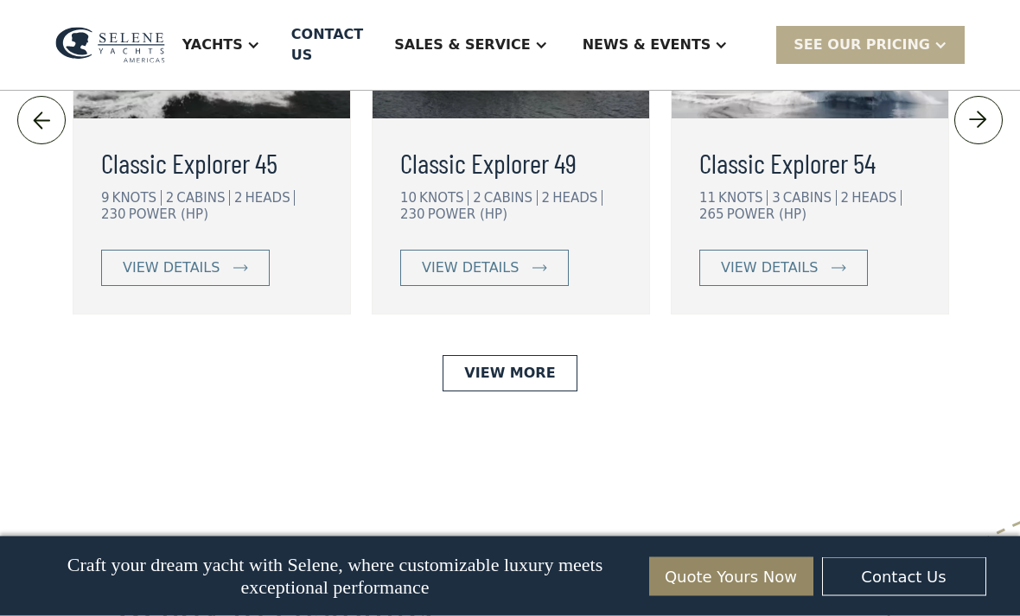
scroll to position [3910, 0]
click at [165, 278] on div "view details" at bounding box center [171, 267] width 97 height 21
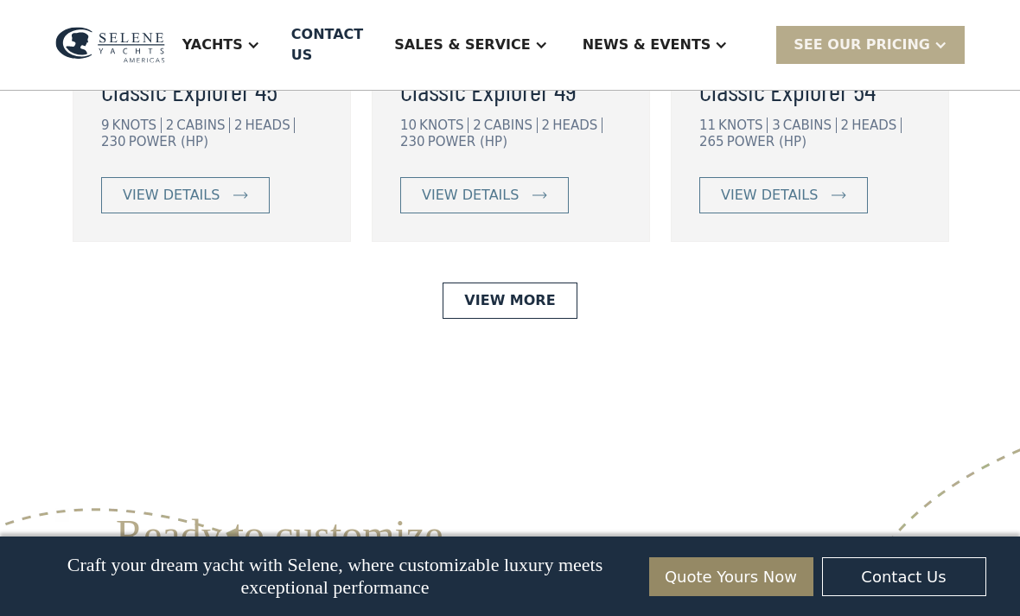
scroll to position [3966, 0]
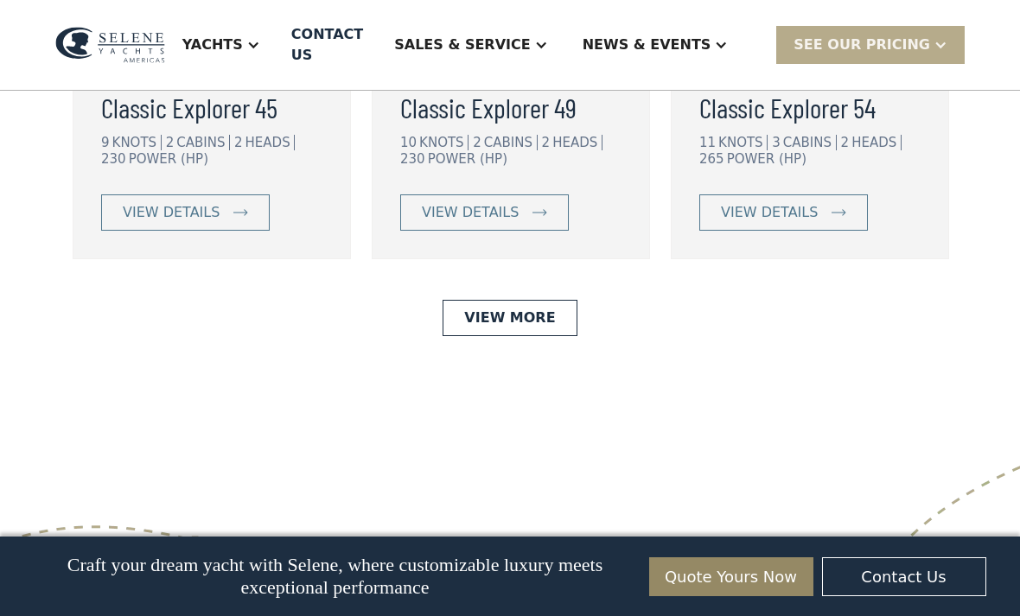
click at [448, 231] on link "view details" at bounding box center [484, 212] width 168 height 36
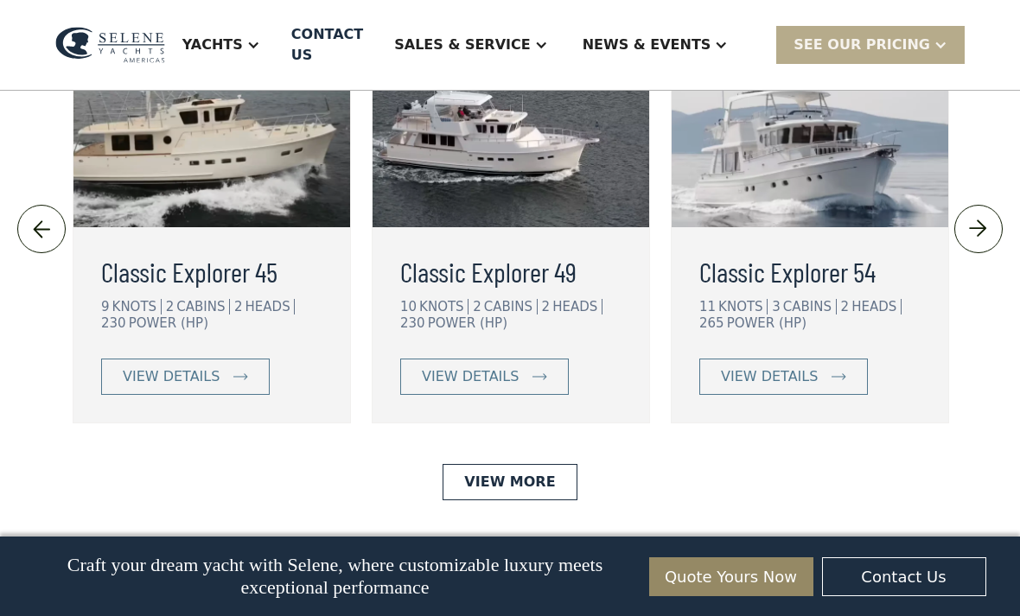
scroll to position [3781, 0]
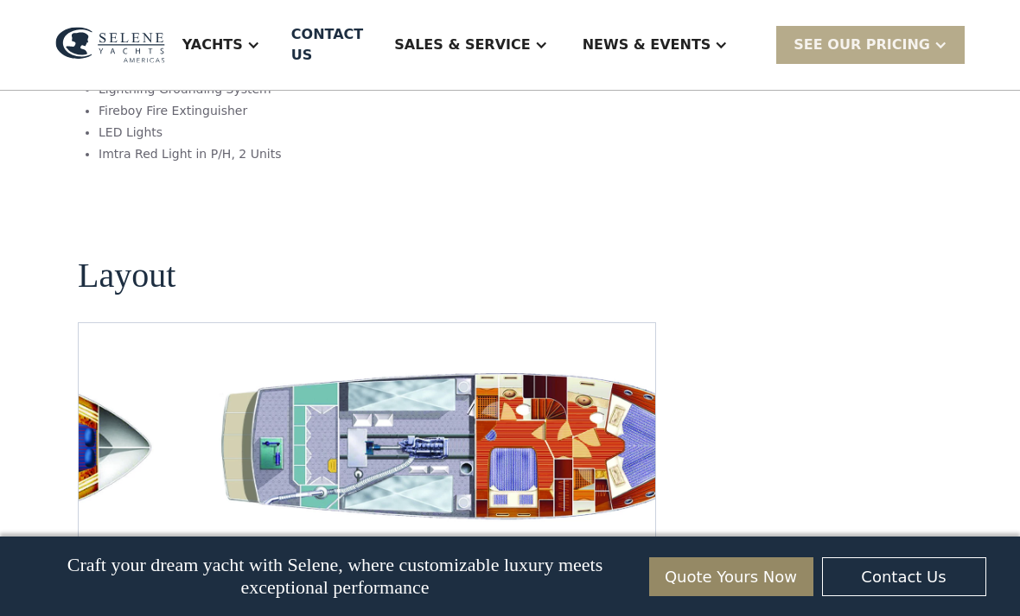
scroll to position [3187, 0]
click at [575, 530] on img "Previous slide" at bounding box center [578, 550] width 41 height 41
click at [633, 530] on img "Next slide" at bounding box center [627, 550] width 41 height 41
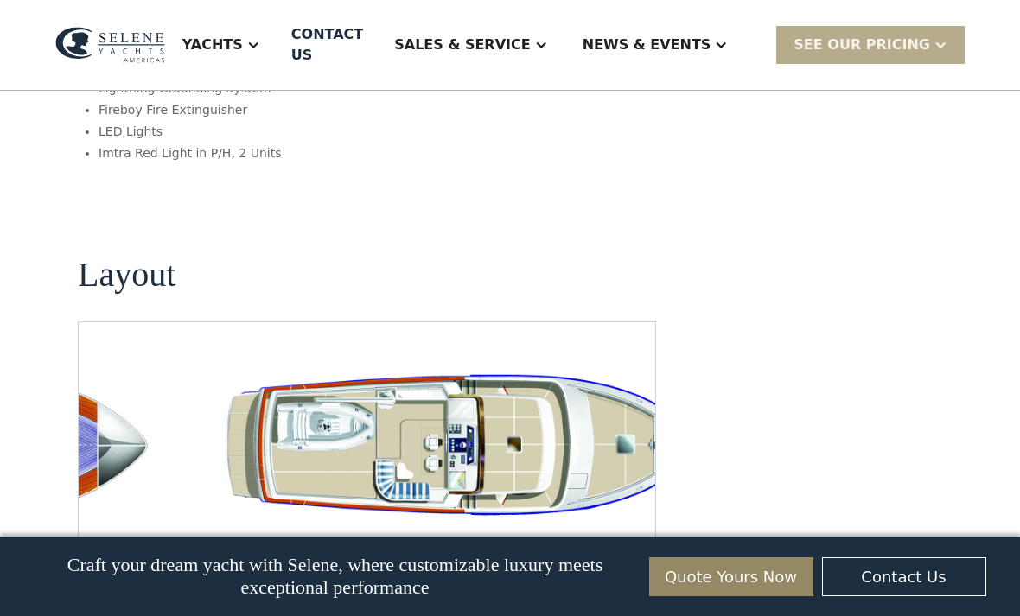
click at [632, 530] on img "Next slide" at bounding box center [627, 550] width 41 height 41
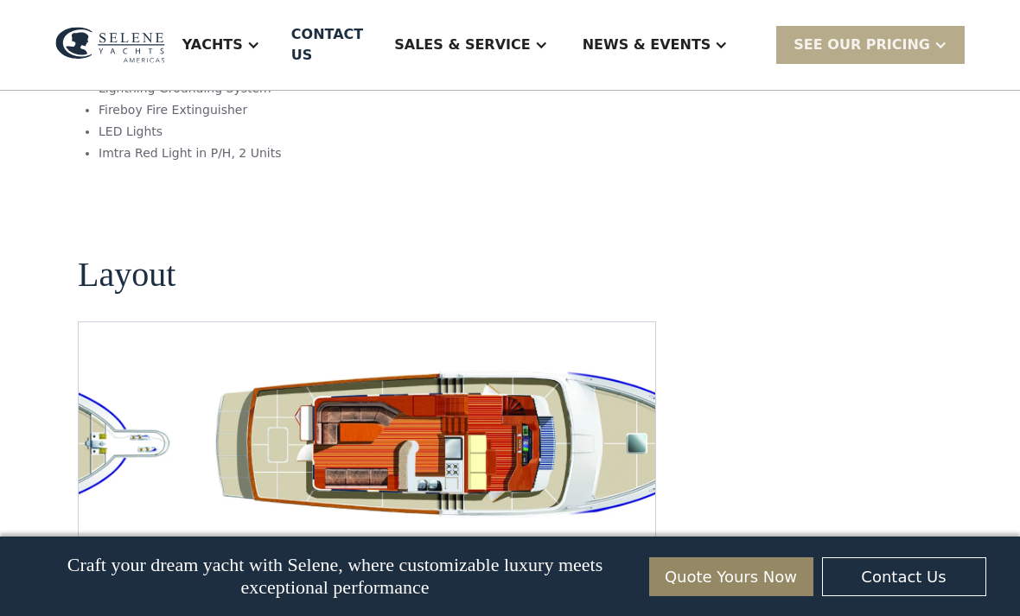
click at [578, 530] on img "Previous slide" at bounding box center [578, 550] width 41 height 41
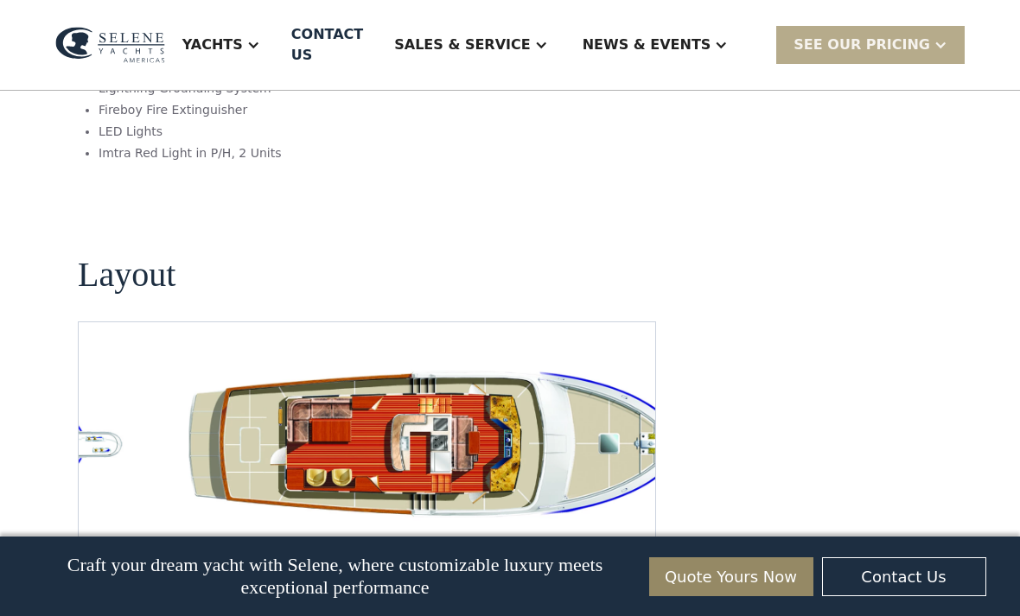
click at [636, 530] on img "Next slide" at bounding box center [627, 550] width 41 height 41
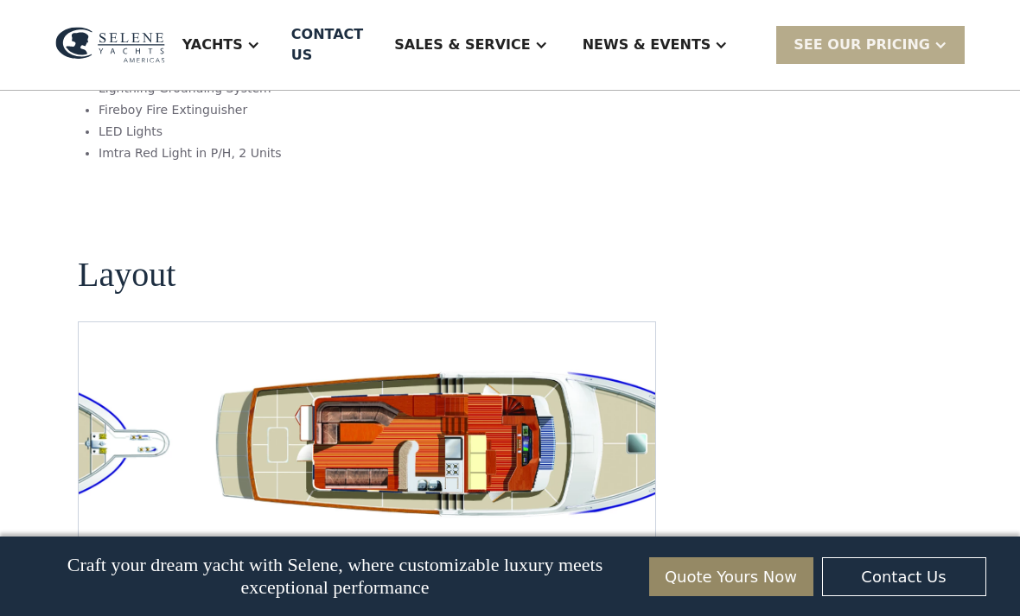
click at [588, 530] on img "Previous slide" at bounding box center [578, 550] width 41 height 41
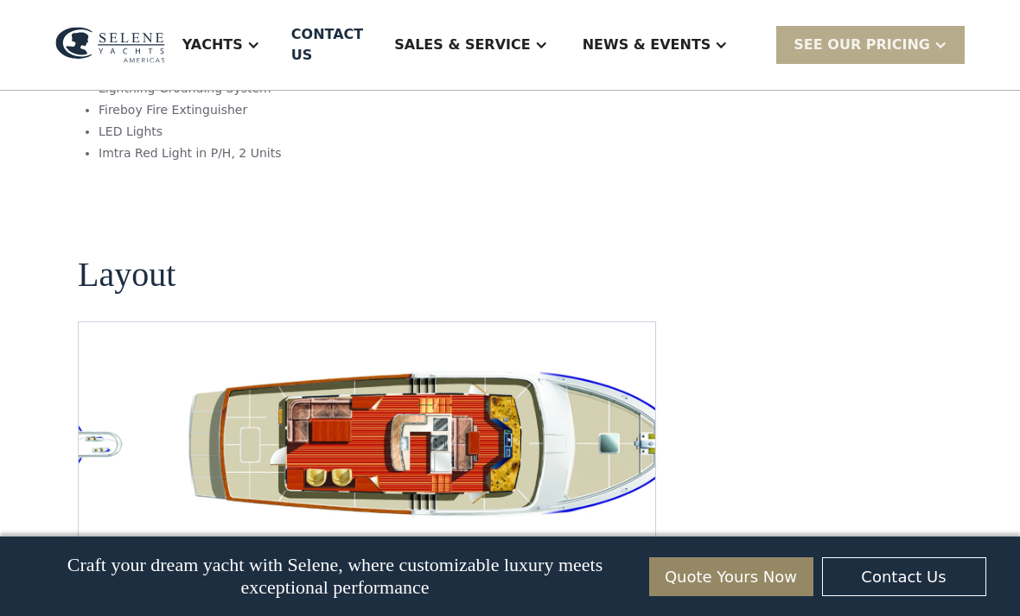
click at [632, 530] on img "Next slide" at bounding box center [627, 550] width 41 height 41
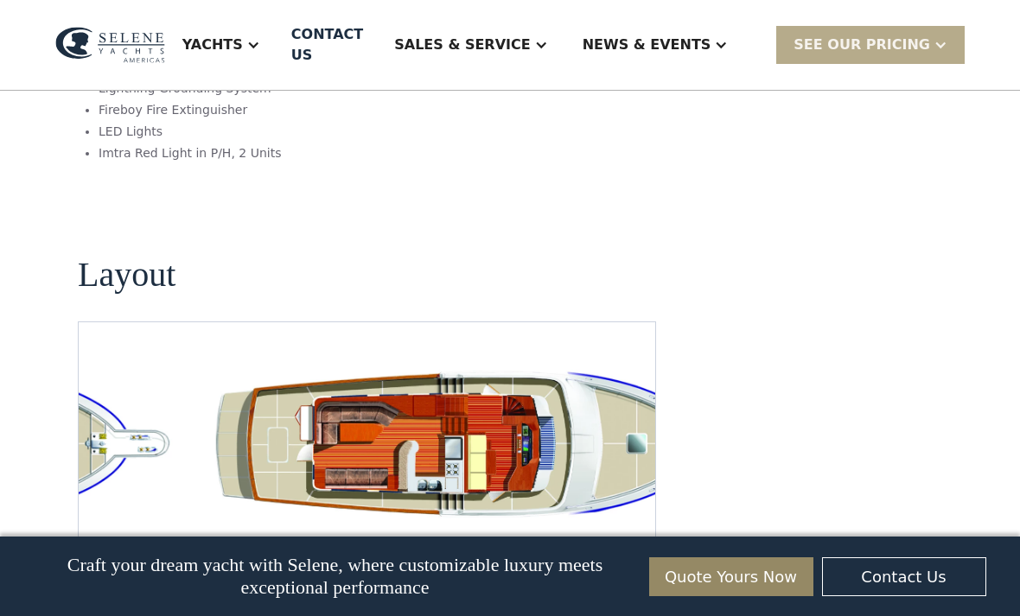
click at [639, 530] on img "Next slide" at bounding box center [627, 550] width 41 height 41
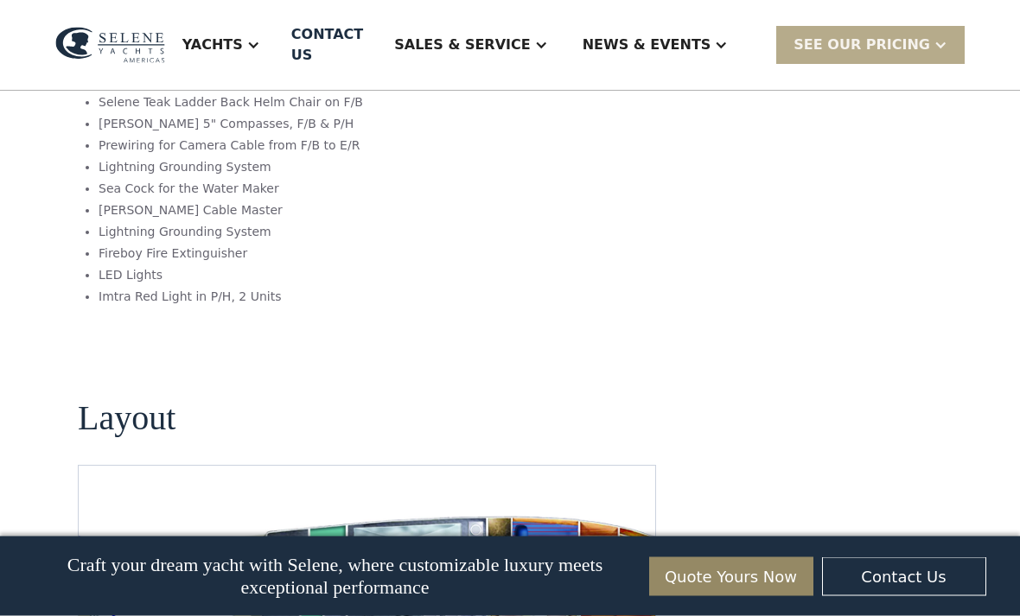
scroll to position [3044, 0]
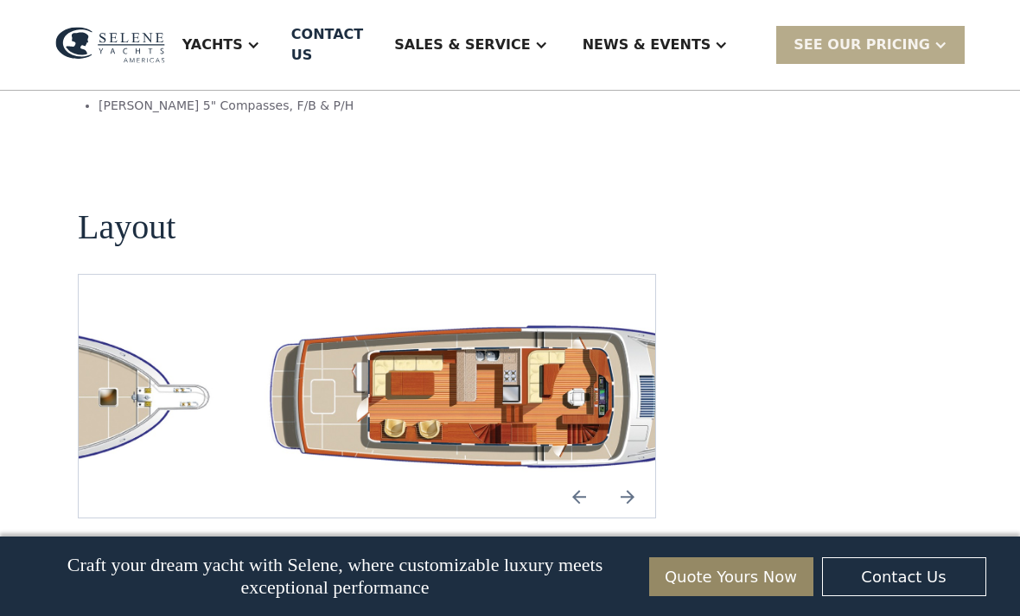
scroll to position [3029, 0]
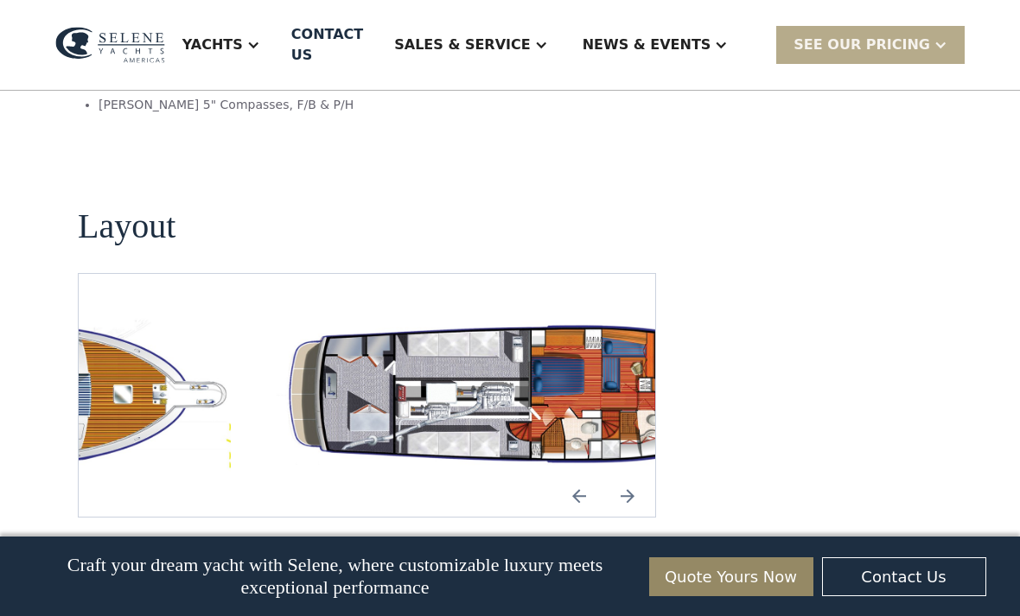
click at [578, 475] on img "Previous slide" at bounding box center [578, 495] width 41 height 41
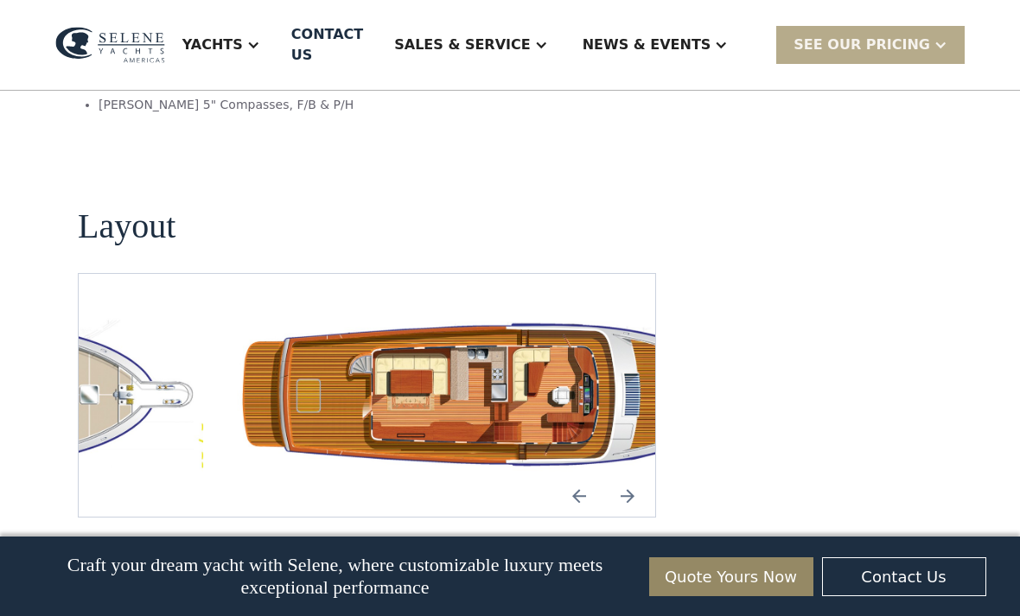
click at [576, 475] on img "Previous slide" at bounding box center [578, 495] width 41 height 41
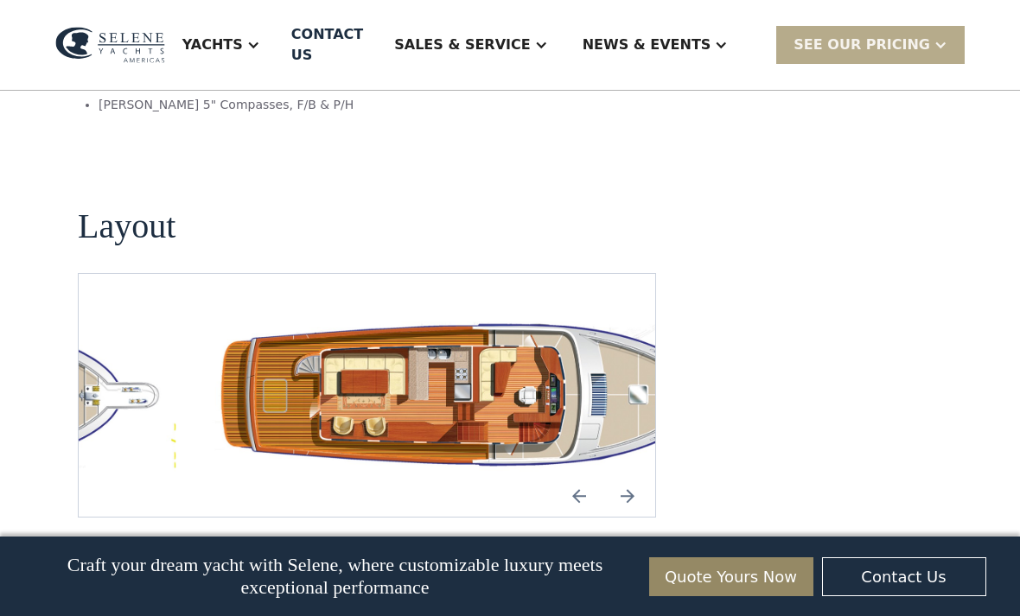
click at [633, 475] on img "Next slide" at bounding box center [627, 495] width 41 height 41
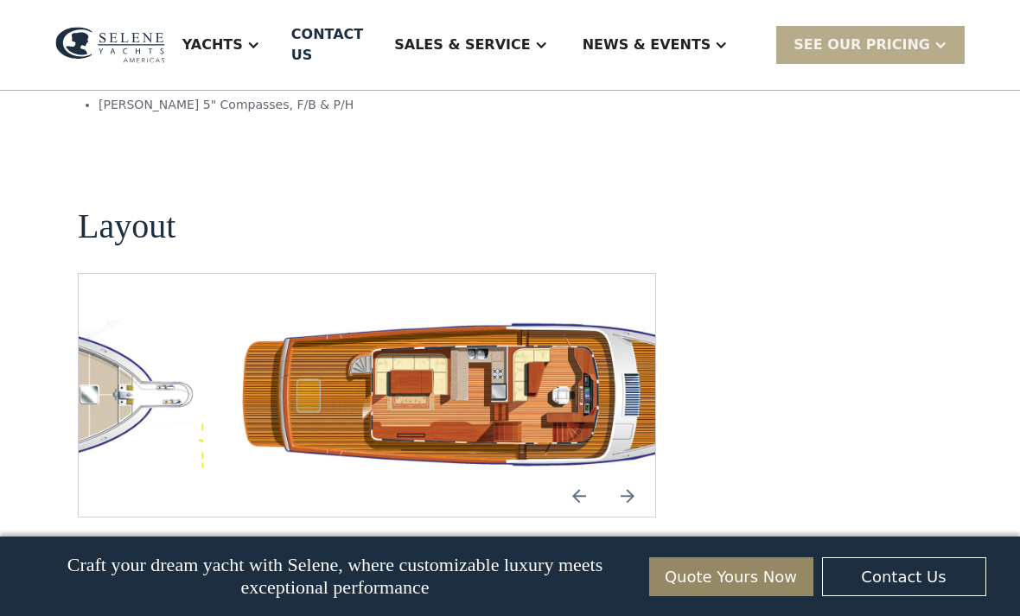
click at [578, 475] on img "Previous slide" at bounding box center [578, 495] width 41 height 41
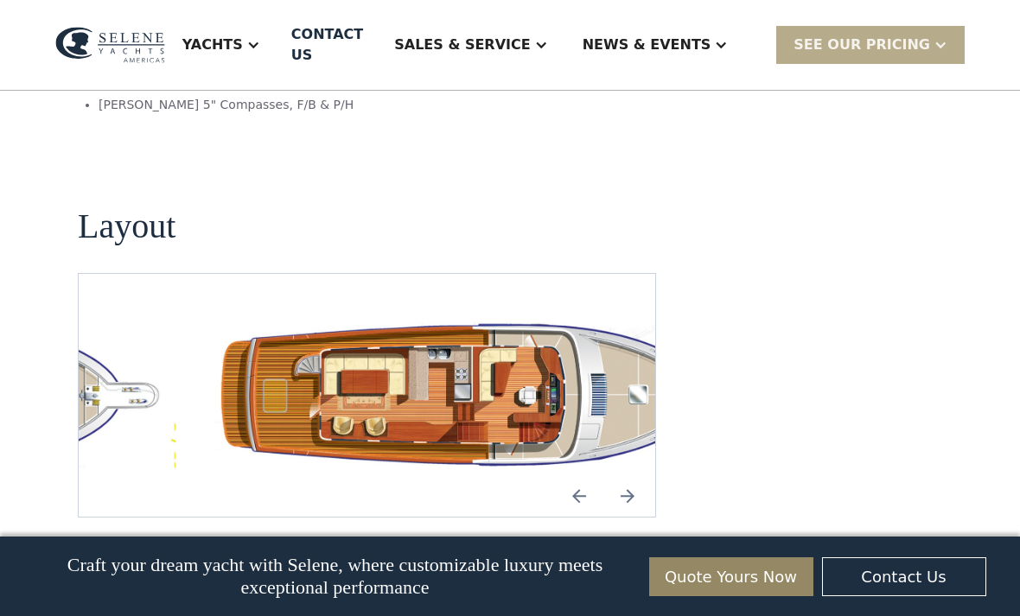
click at [627, 475] on img "Next slide" at bounding box center [627, 495] width 41 height 41
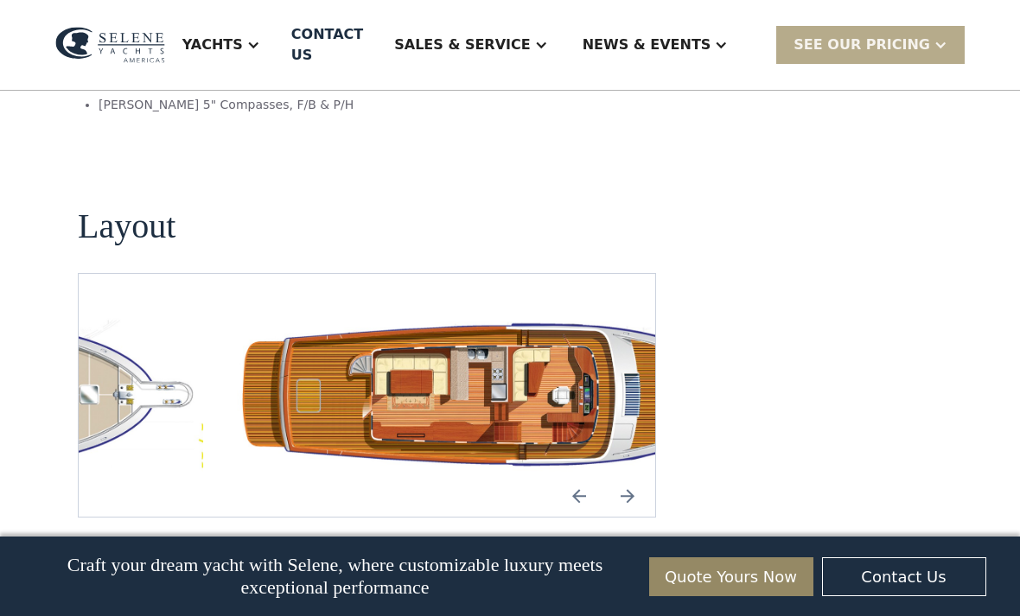
click at [578, 475] on img "Previous slide" at bounding box center [578, 495] width 41 height 41
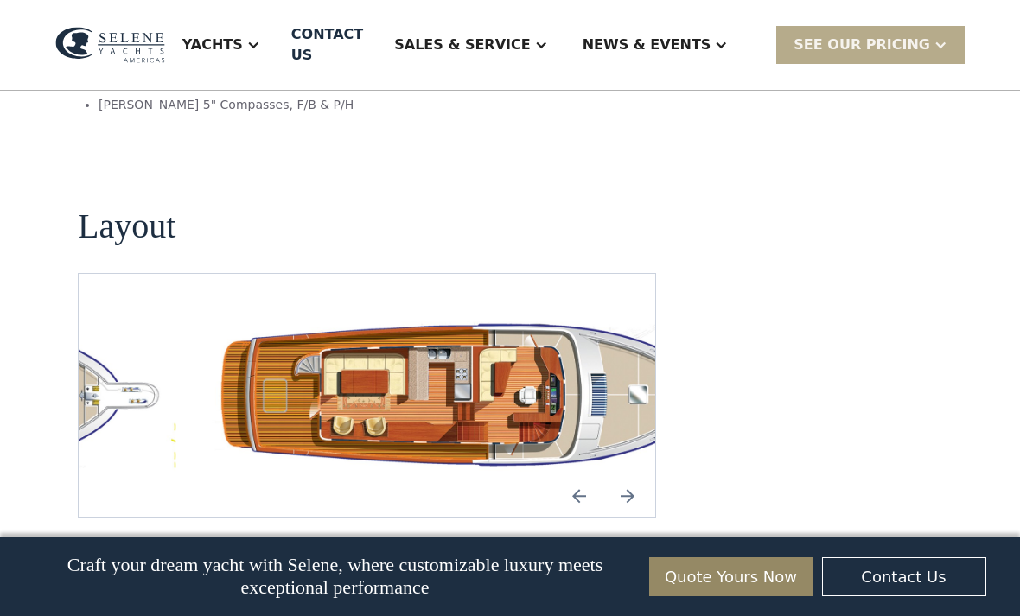
click at [580, 475] on img "Previous slide" at bounding box center [578, 495] width 41 height 41
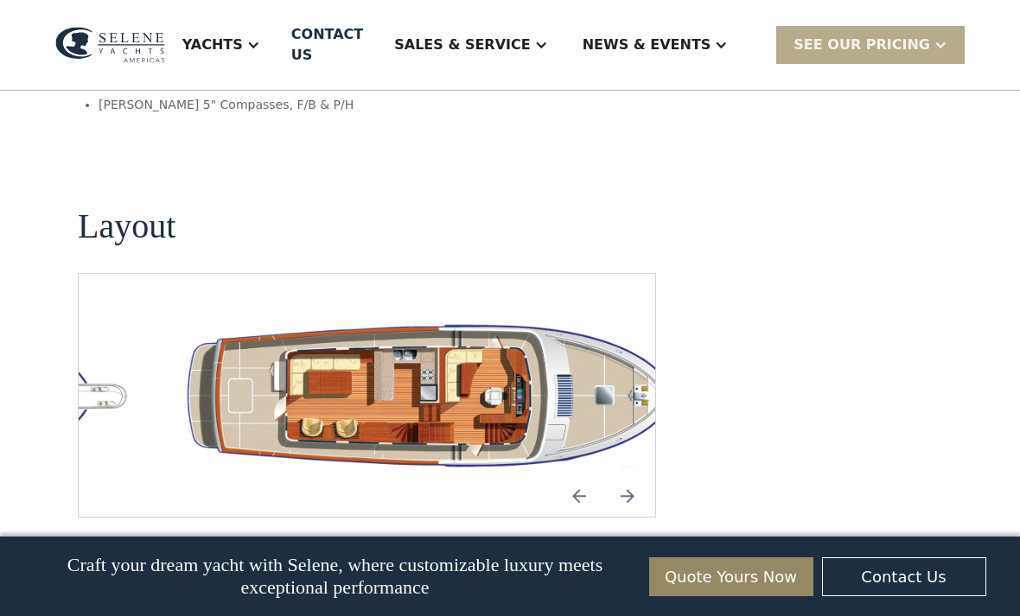
click at [633, 475] on img "Next slide" at bounding box center [627, 495] width 41 height 41
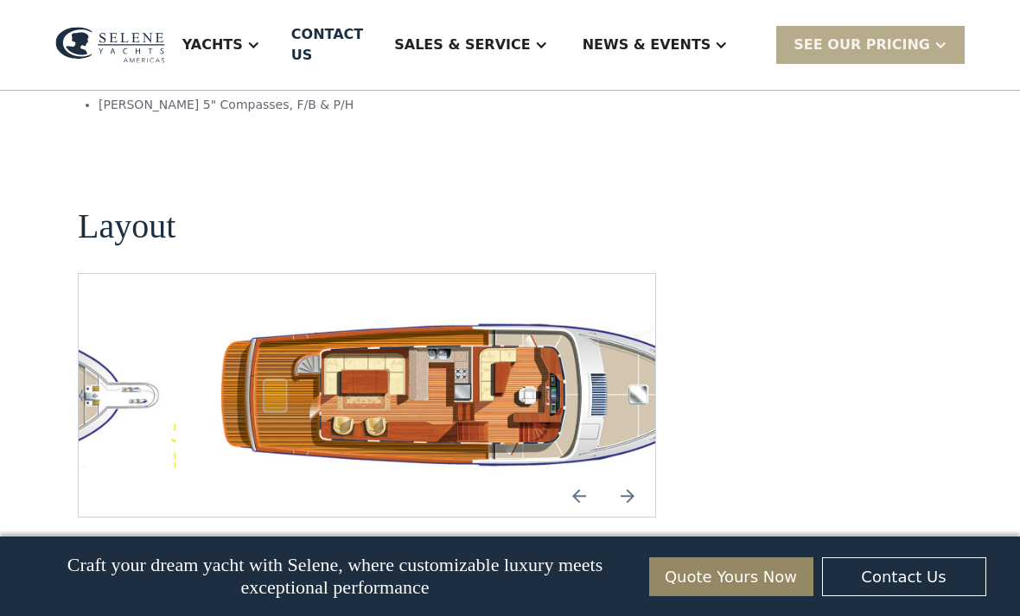
click at [578, 475] on img "Previous slide" at bounding box center [578, 495] width 41 height 41
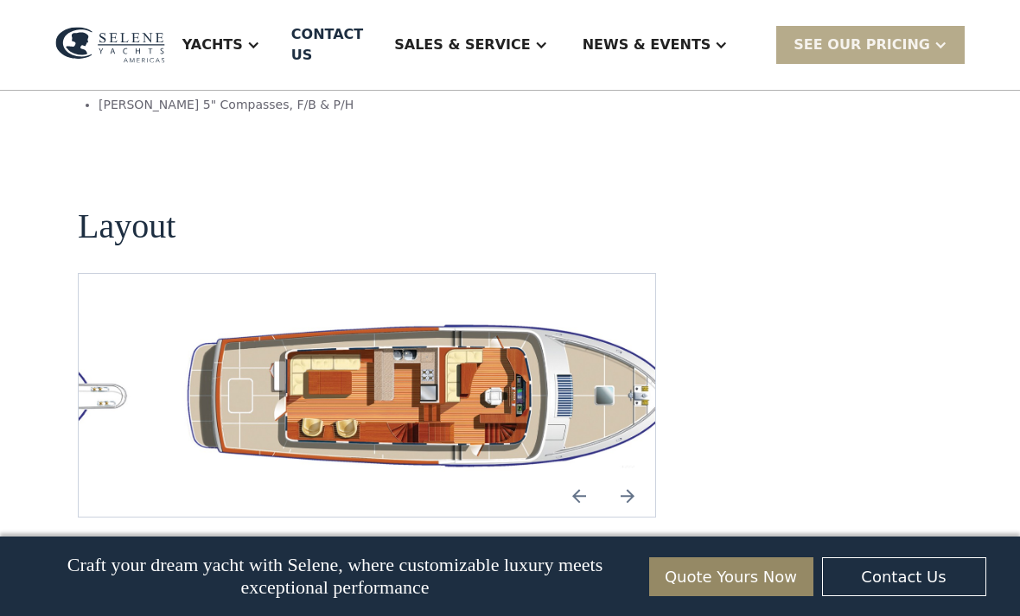
click at [631, 475] on img "Next slide" at bounding box center [627, 495] width 41 height 41
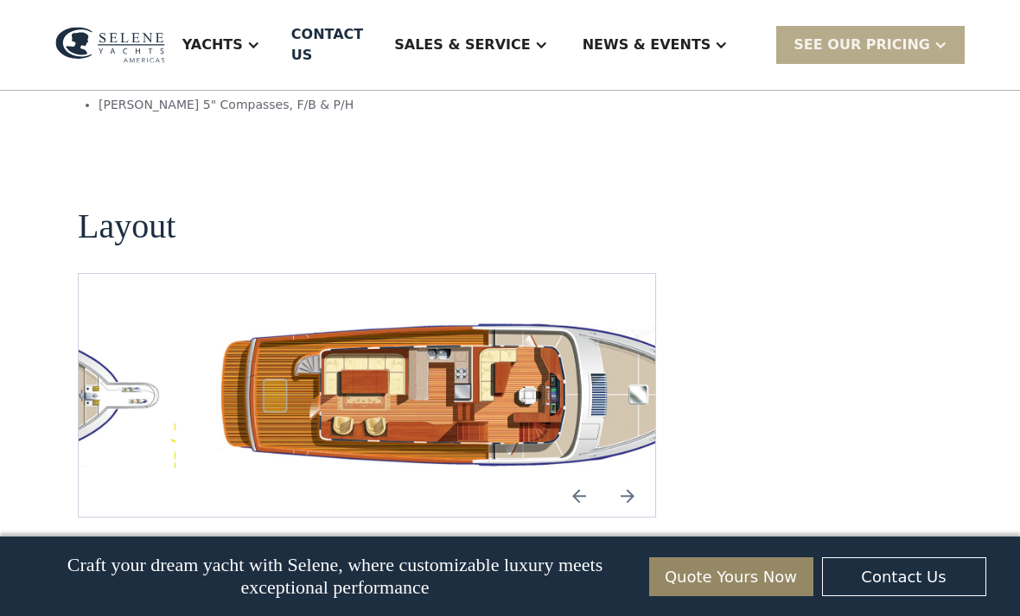
click at [575, 475] on img "Previous slide" at bounding box center [578, 495] width 41 height 41
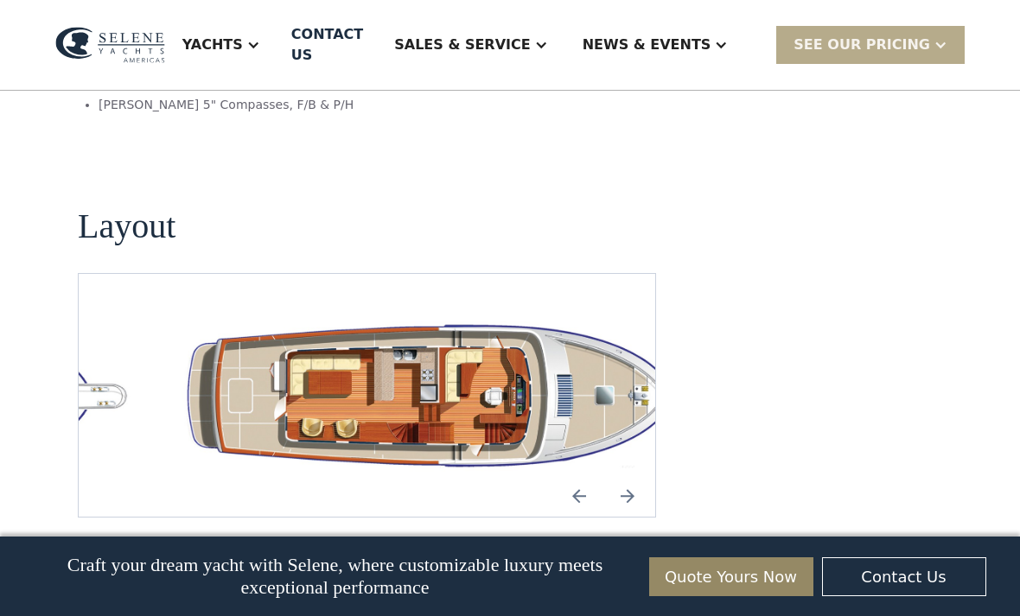
click at [628, 475] on img "Next slide" at bounding box center [627, 495] width 41 height 41
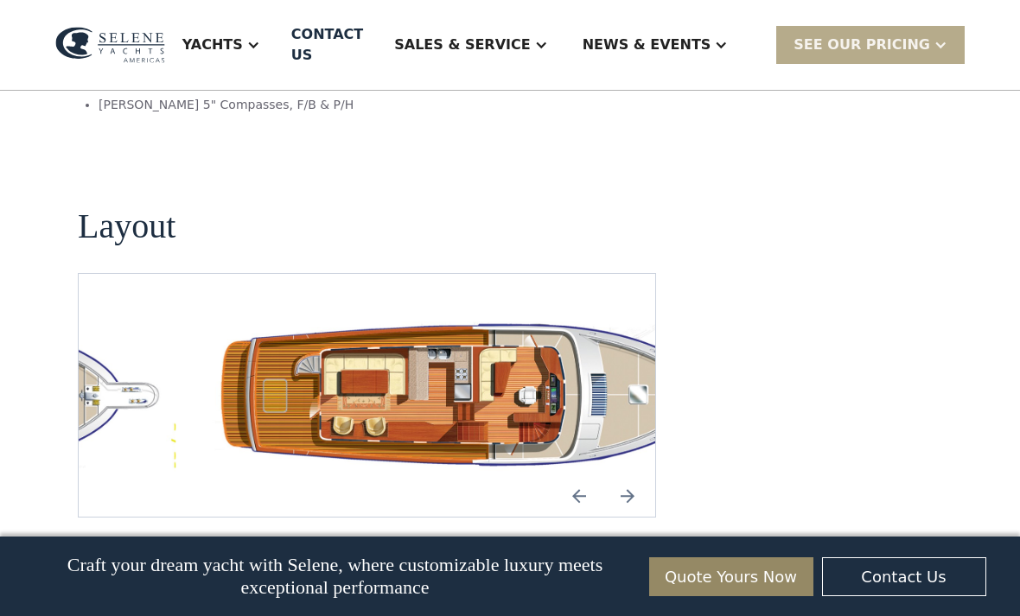
click at [572, 475] on img "Previous slide" at bounding box center [578, 495] width 41 height 41
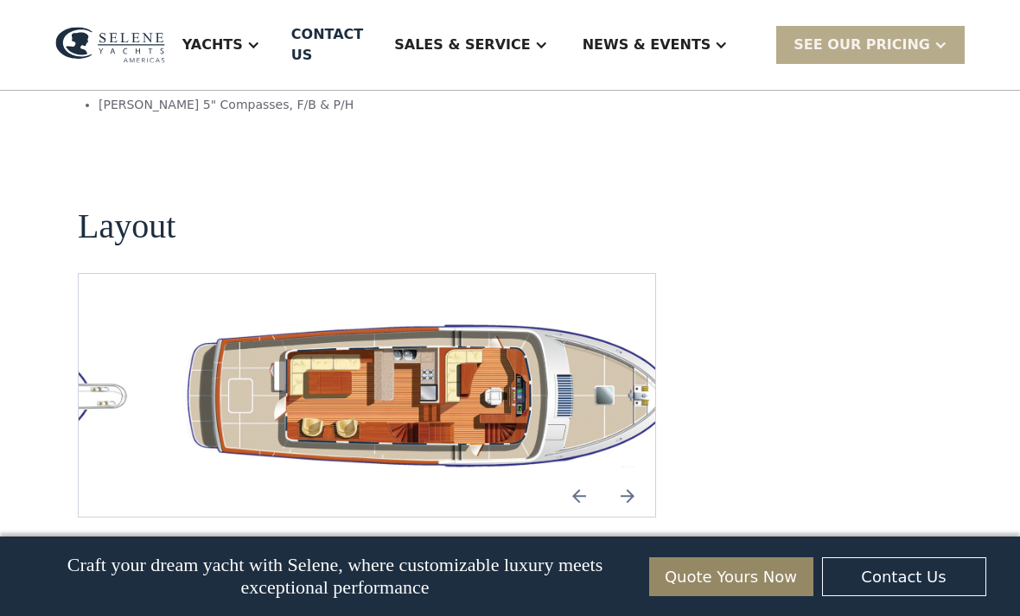
click at [633, 475] on img "Next slide" at bounding box center [627, 495] width 41 height 41
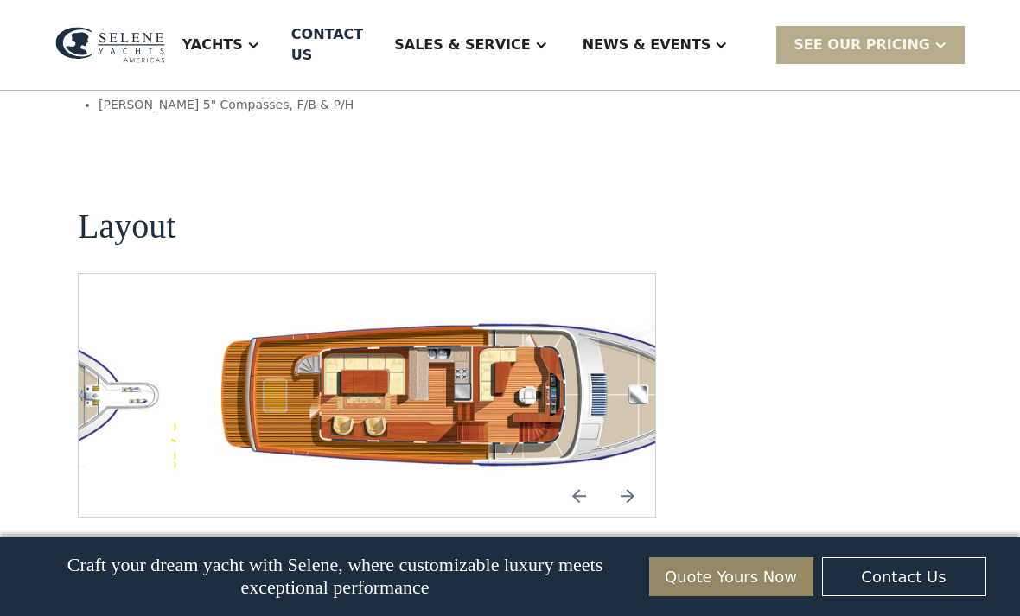
click at [569, 475] on img "Previous slide" at bounding box center [578, 495] width 41 height 41
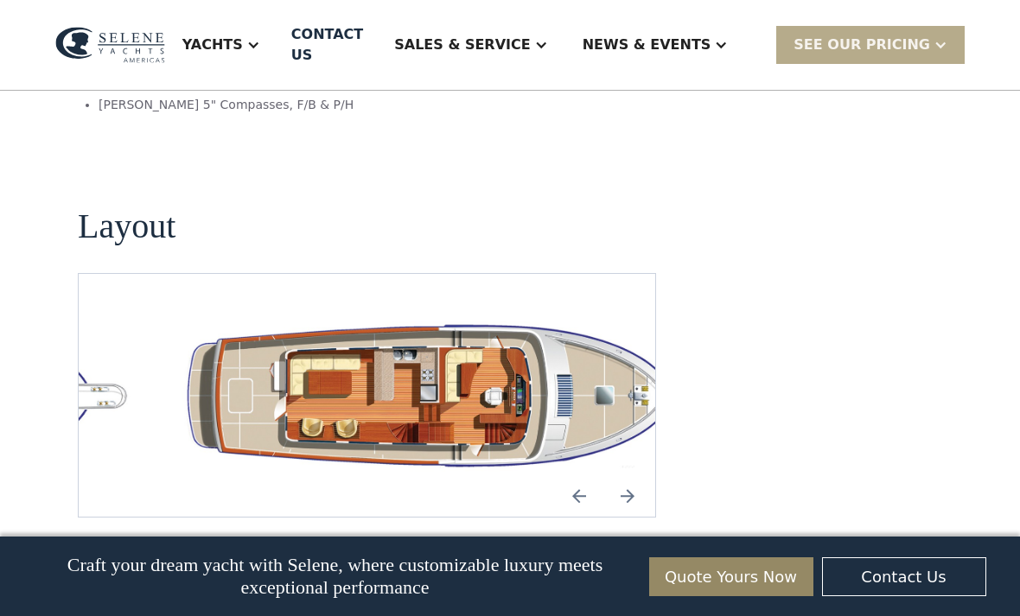
click at [579, 475] on img "Previous slide" at bounding box center [578, 495] width 41 height 41
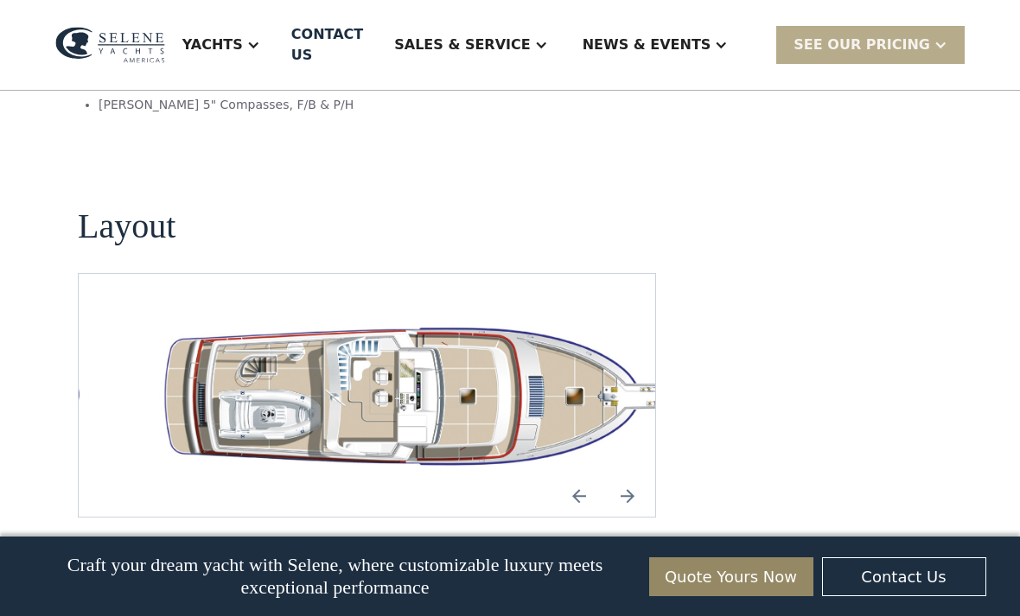
click at [633, 475] on img "Next slide" at bounding box center [627, 495] width 41 height 41
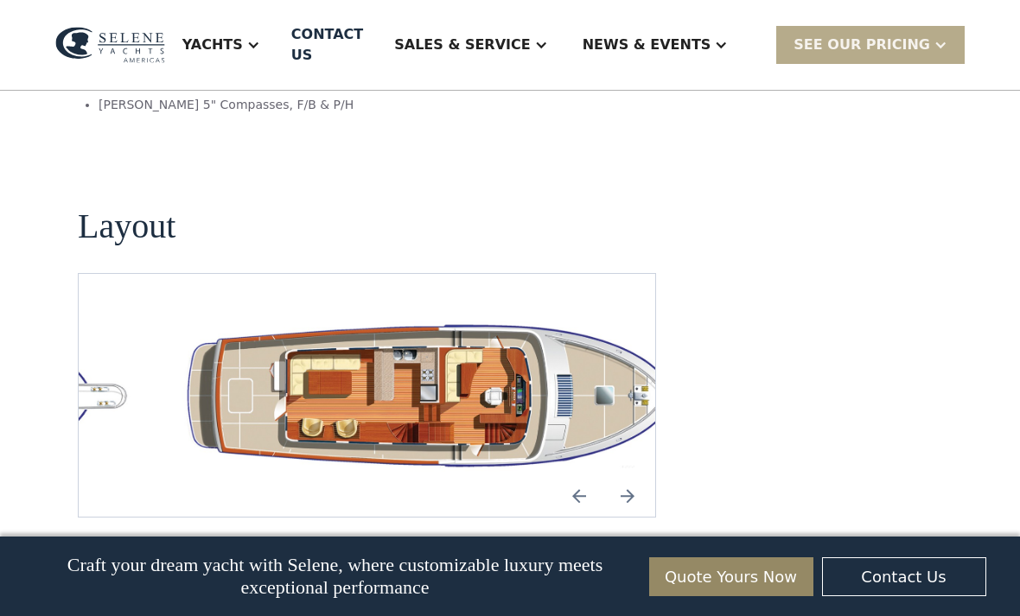
click at [628, 475] on img "Next slide" at bounding box center [627, 495] width 41 height 41
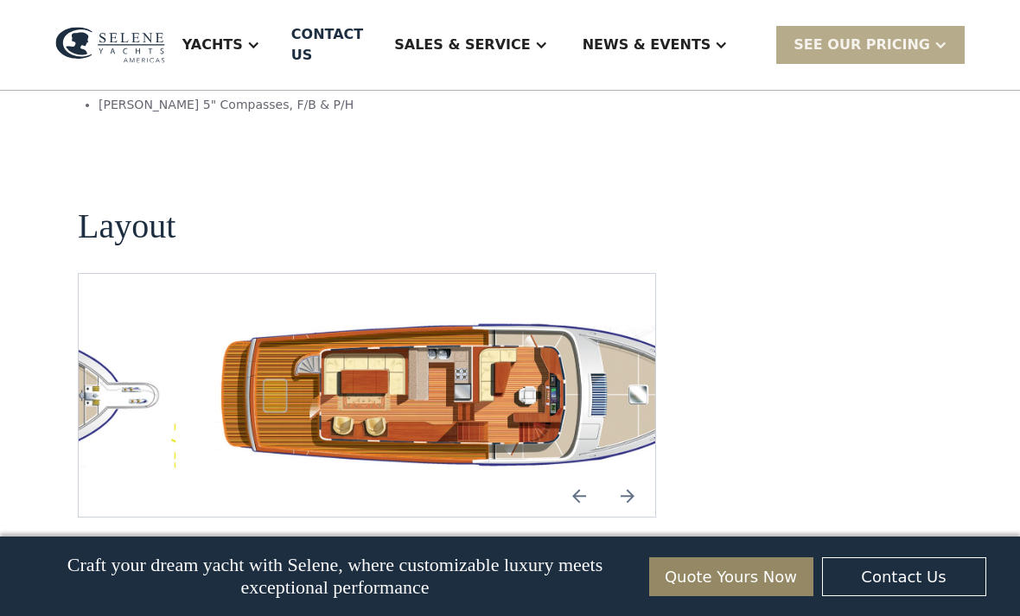
click at [577, 475] on img "Previous slide" at bounding box center [578, 495] width 41 height 41
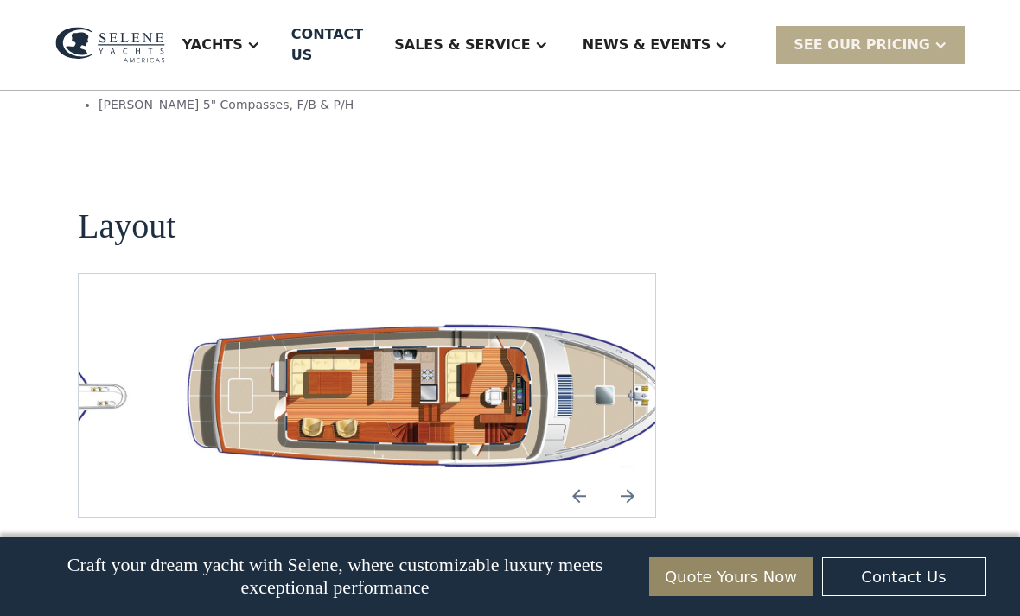
click at [643, 475] on img "Next slide" at bounding box center [627, 495] width 41 height 41
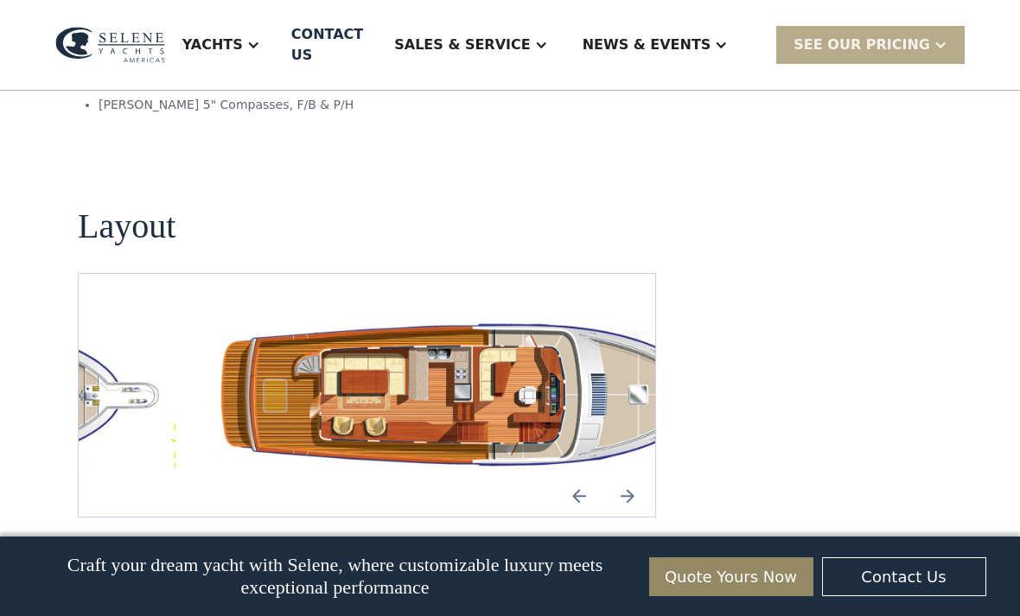
click at [632, 475] on img "Next slide" at bounding box center [627, 495] width 41 height 41
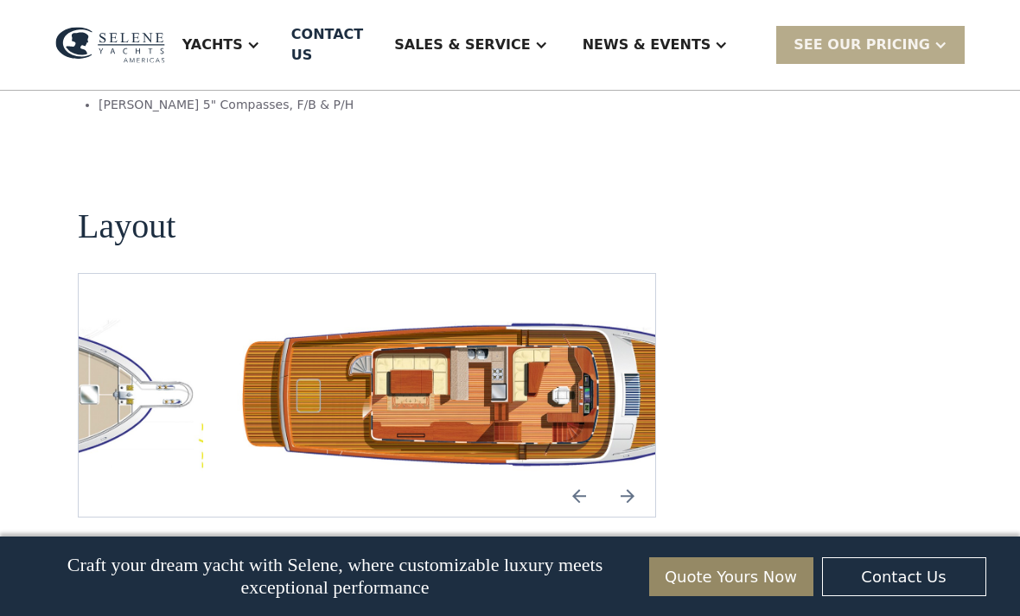
click at [576, 475] on img "Previous slide" at bounding box center [578, 495] width 41 height 41
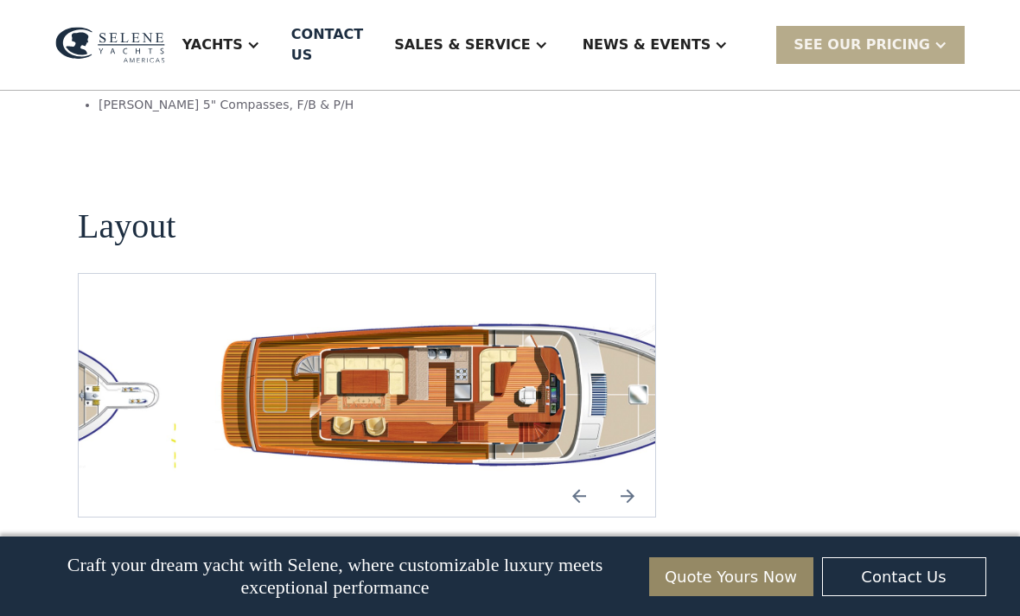
click at [642, 475] on img "Next slide" at bounding box center [627, 495] width 41 height 41
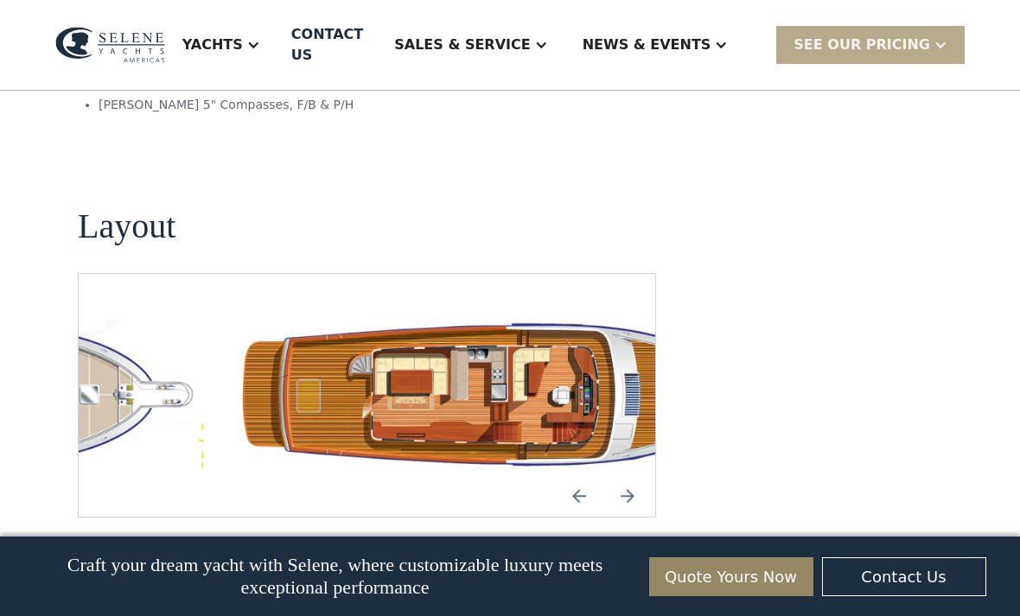
click at [635, 475] on img "Next slide" at bounding box center [627, 495] width 41 height 41
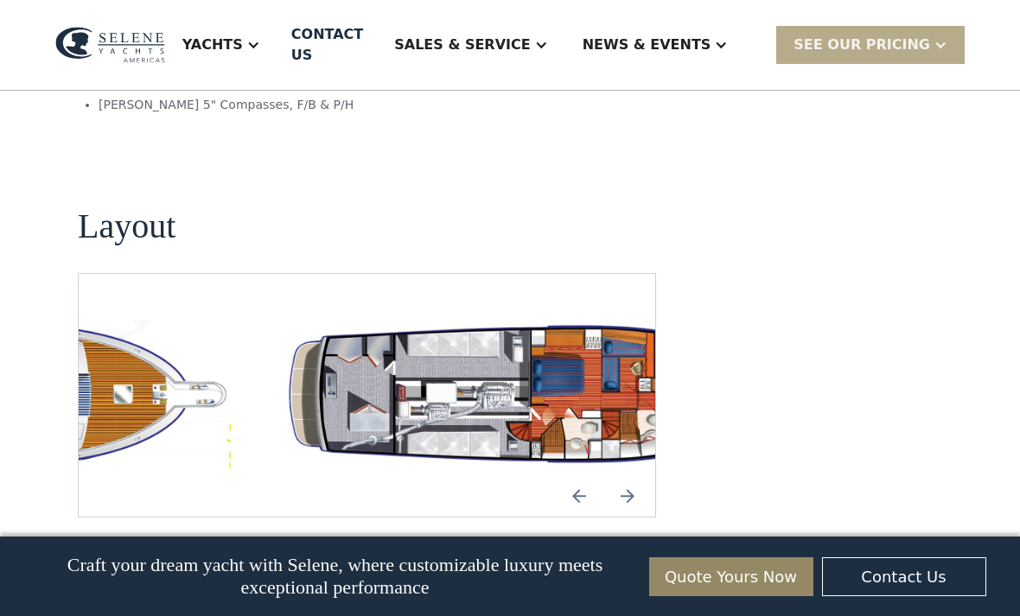
click at [629, 475] on img "Next slide" at bounding box center [627, 495] width 41 height 41
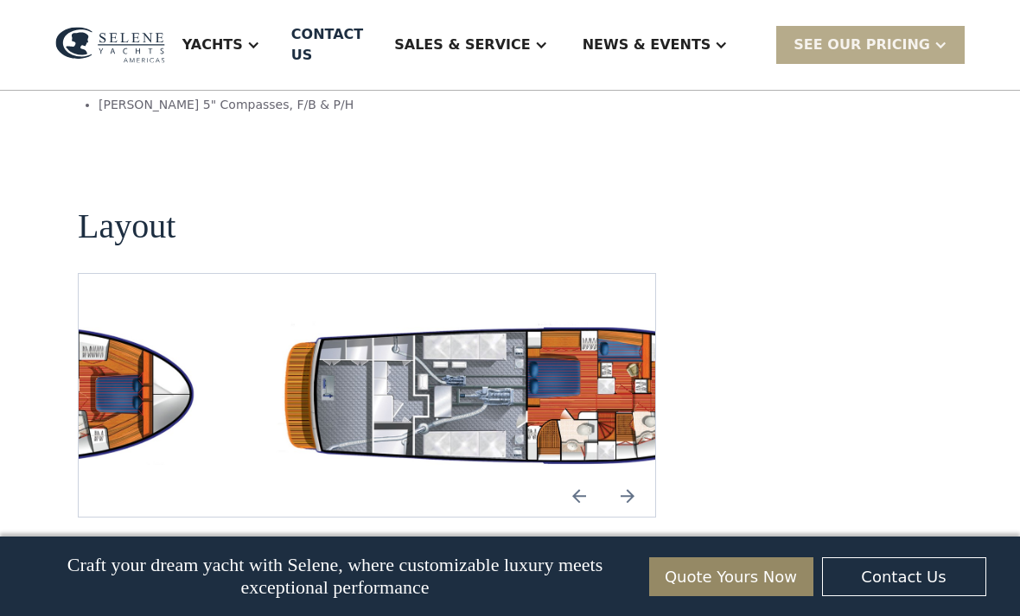
click at [576, 475] on img "Previous slide" at bounding box center [578, 495] width 41 height 41
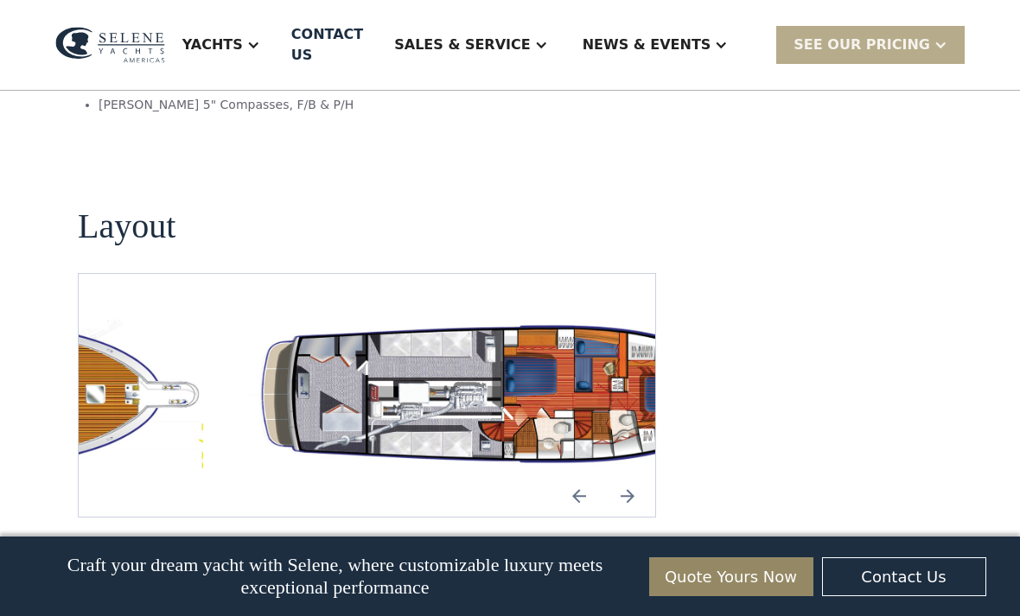
click at [637, 475] on img "Next slide" at bounding box center [627, 495] width 41 height 41
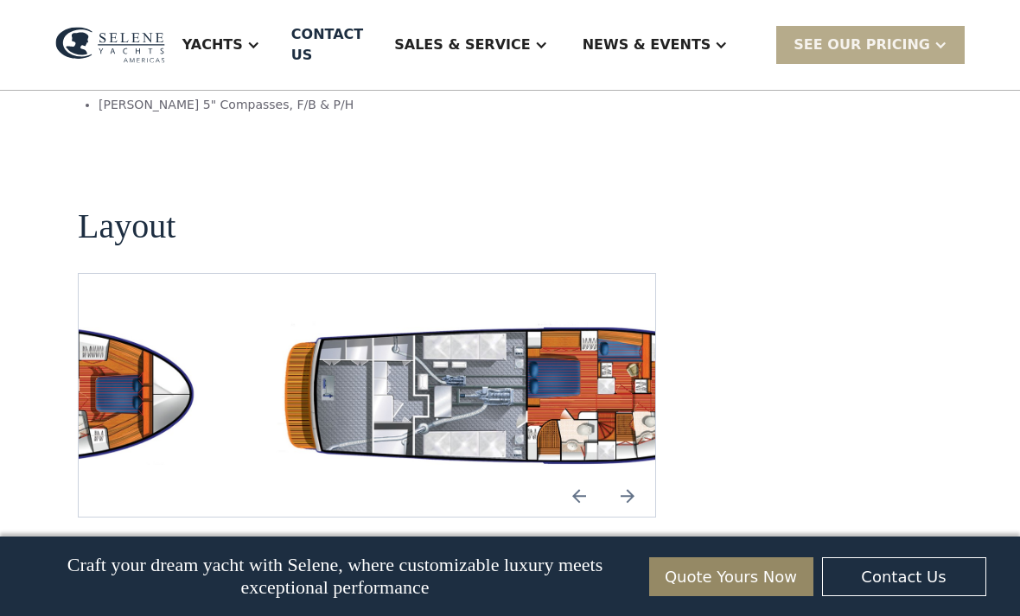
click at [591, 475] on img "Previous slide" at bounding box center [578, 495] width 41 height 41
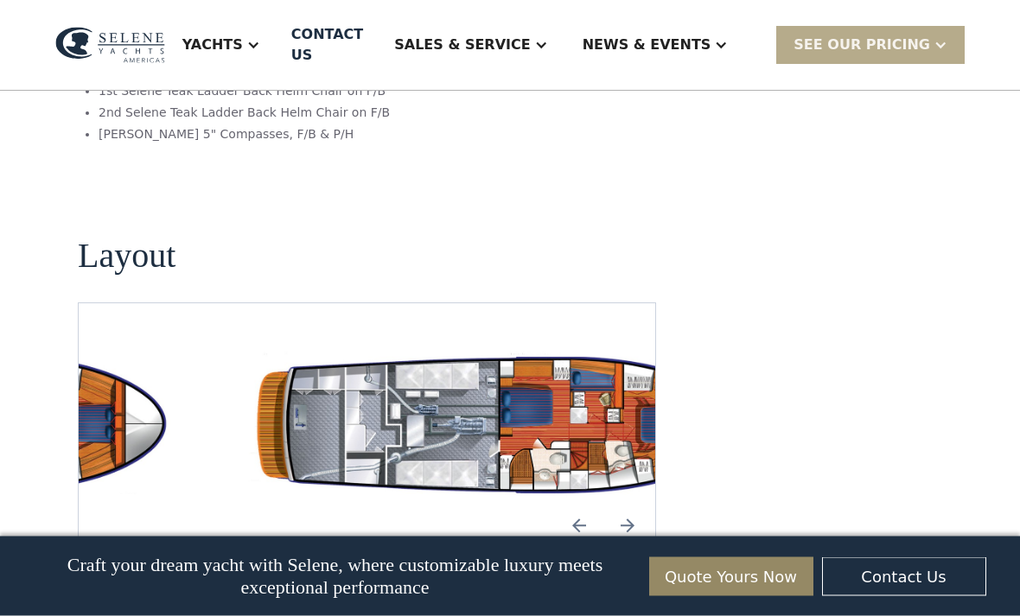
scroll to position [3002, 0]
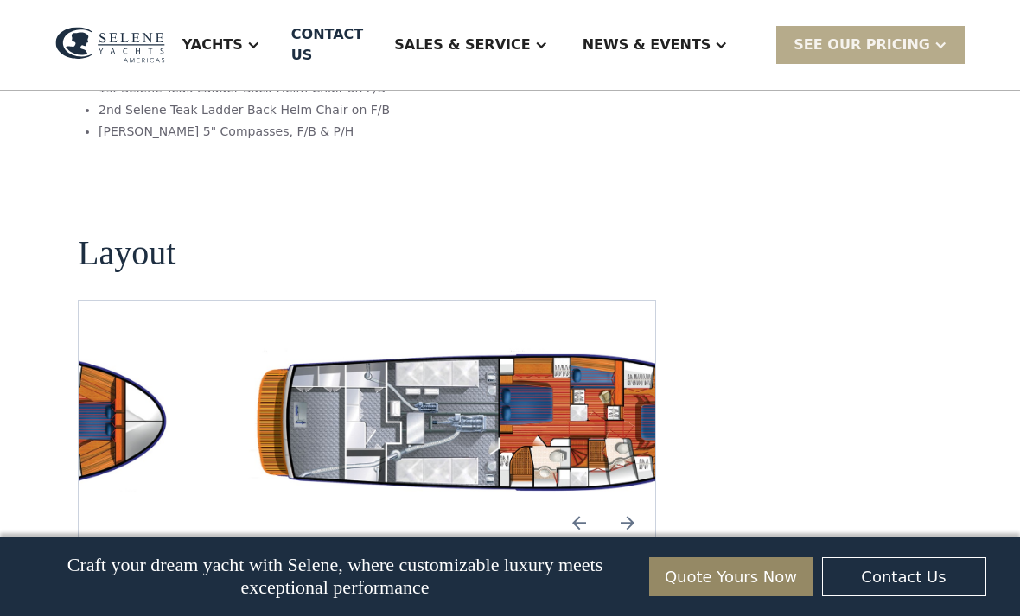
click at [631, 502] on img "Next slide" at bounding box center [627, 522] width 41 height 41
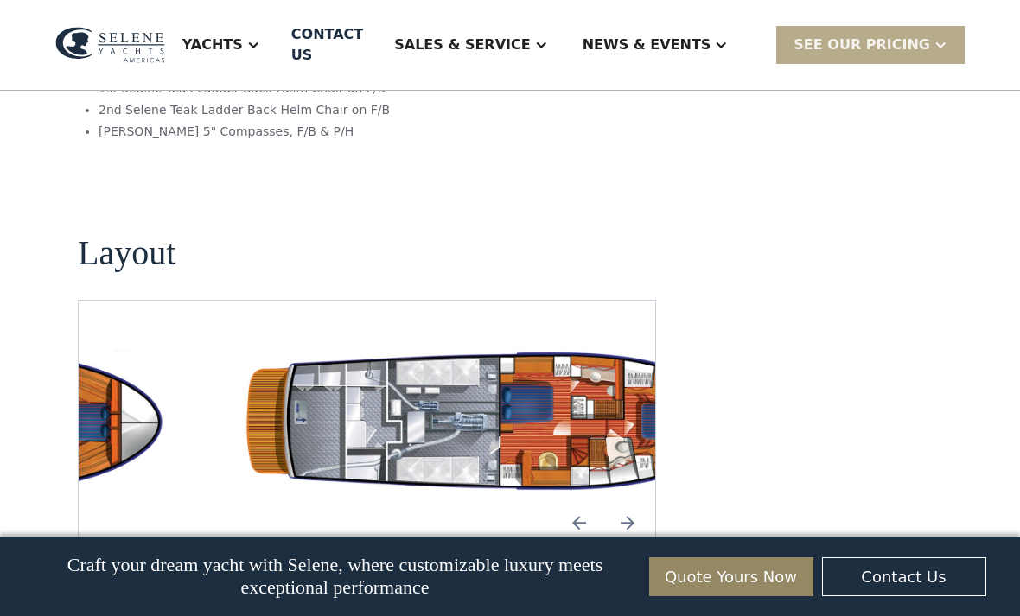
click at [633, 502] on img "Next slide" at bounding box center [627, 522] width 41 height 41
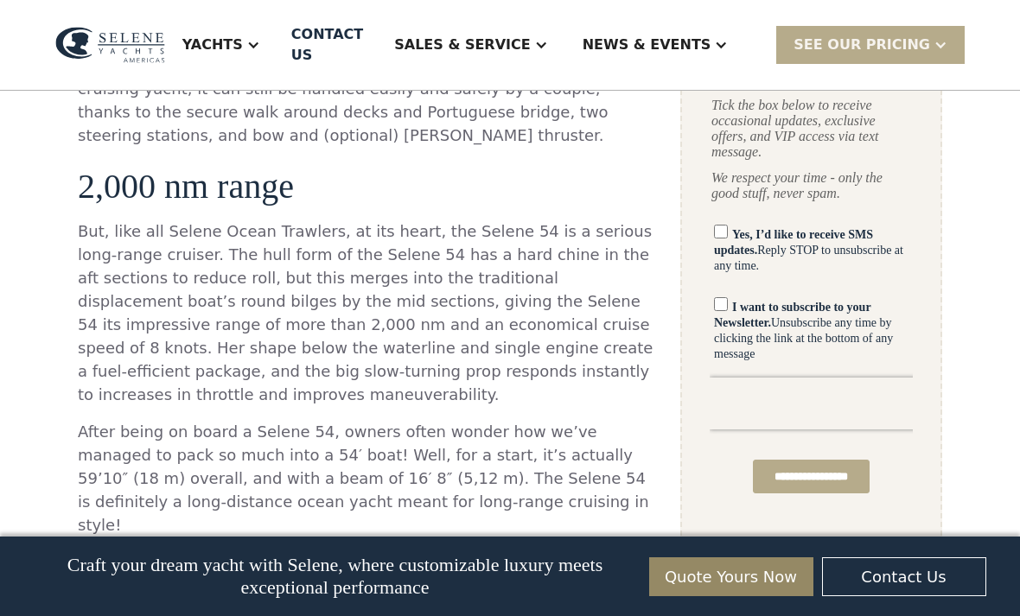
scroll to position [1135, 0]
